Goal: Task Accomplishment & Management: Manage account settings

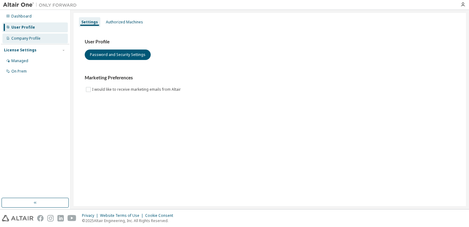
click at [37, 38] on div "Company Profile" at bounding box center [25, 38] width 29 height 5
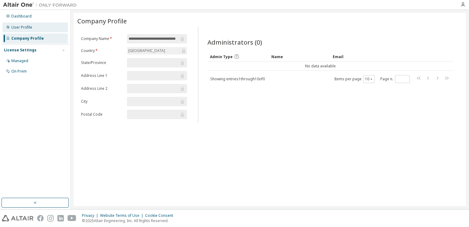
click at [43, 30] on div "User Profile" at bounding box center [34, 27] width 65 height 10
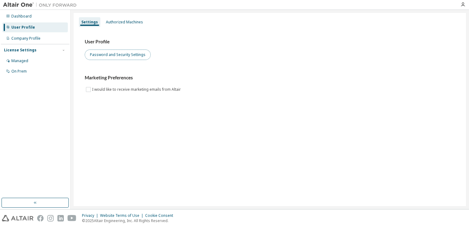
click at [101, 58] on button "Password and Security Settings" at bounding box center [118, 54] width 66 height 10
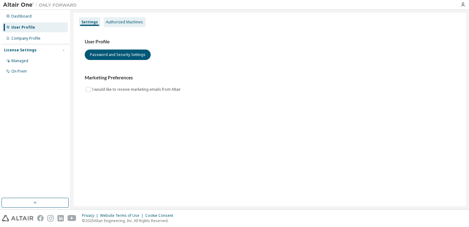
click at [134, 23] on div "Authorized Machines" at bounding box center [124, 22] width 37 height 5
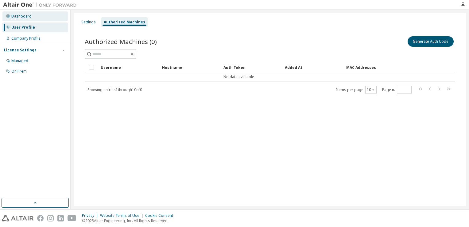
click at [33, 14] on div "Dashboard" at bounding box center [34, 16] width 65 height 10
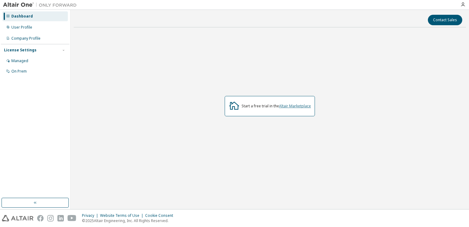
click at [233, 106] on link "Altair Marketplace" at bounding box center [295, 105] width 32 height 5
